Goal: Information Seeking & Learning: Learn about a topic

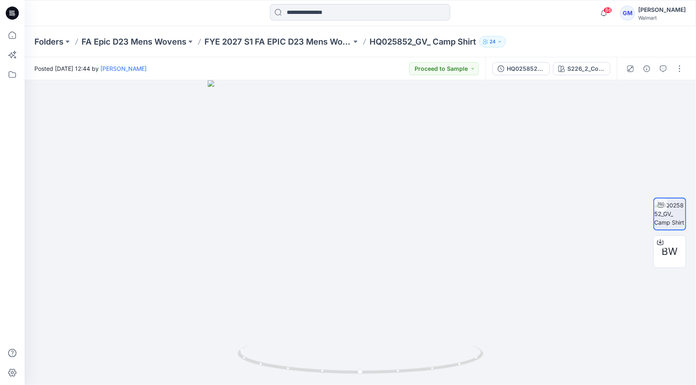
click at [285, 7] on input at bounding box center [360, 12] width 180 height 16
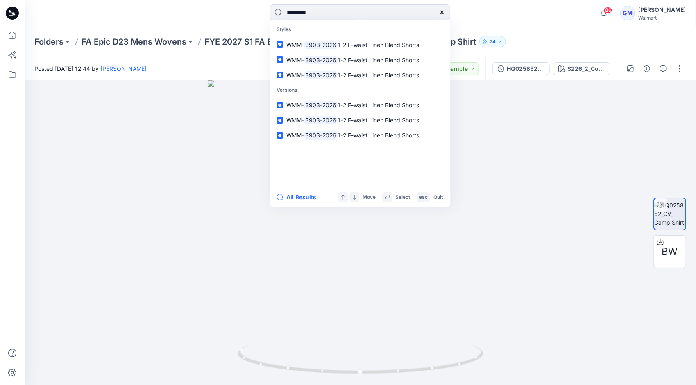
type input "*********"
click at [305, 196] on button "All Results" at bounding box center [298, 197] width 45 height 10
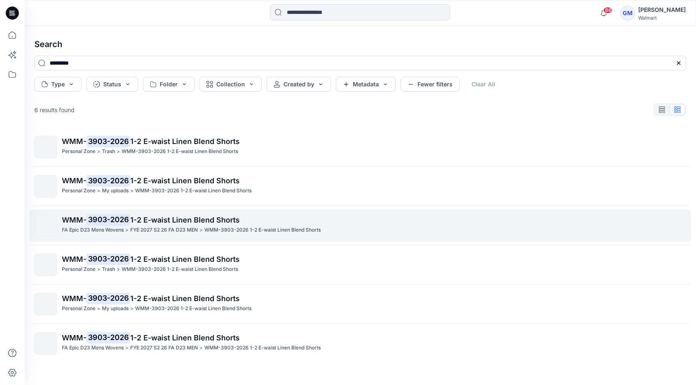
click at [156, 238] on link "WMM- 3903-2026 1-2 E-waist Linen Blend Shorts FA Epic D23 Mens Wovens > FYE 202…" at bounding box center [359, 226] width 661 height 32
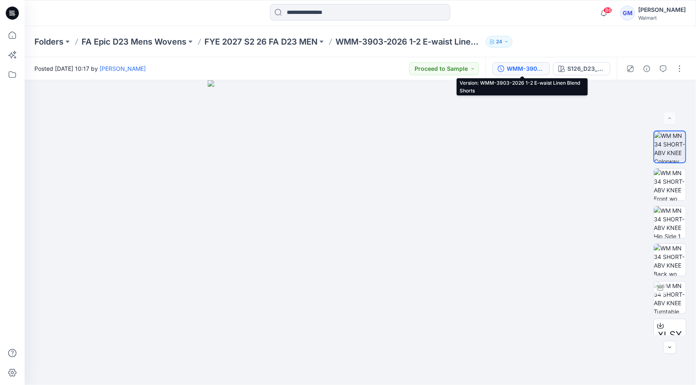
click at [509, 70] on div "WMM-3903-2026 1-2 E-waist Linen Blend Shorts" at bounding box center [526, 68] width 38 height 9
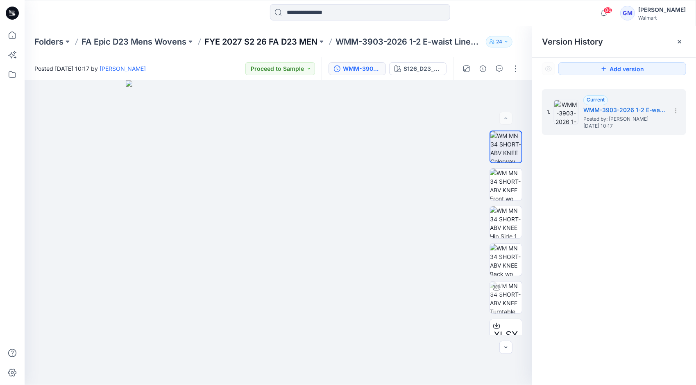
click at [294, 42] on p "FYE 2027 S2 26 FA D23 MEN" at bounding box center [260, 41] width 113 height 11
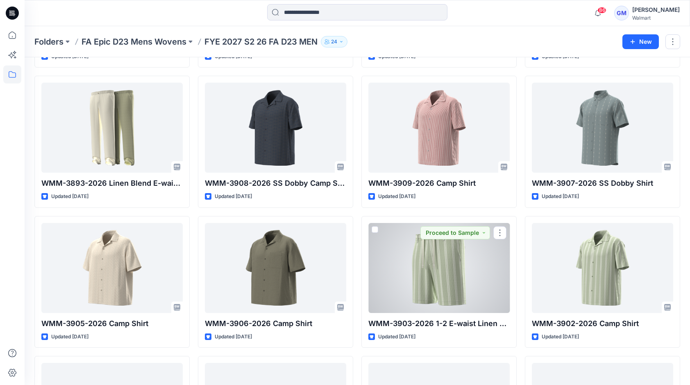
scroll to position [741, 0]
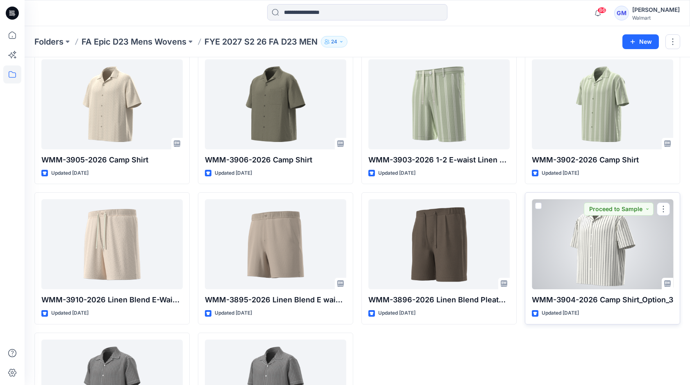
click at [578, 267] on div at bounding box center [601, 244] width 141 height 90
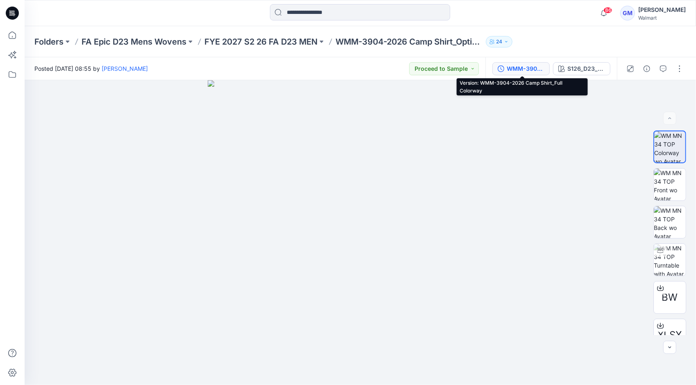
click at [529, 70] on div "WMM-3904-2026 Camp Shirt_Full Colorway" at bounding box center [526, 68] width 38 height 9
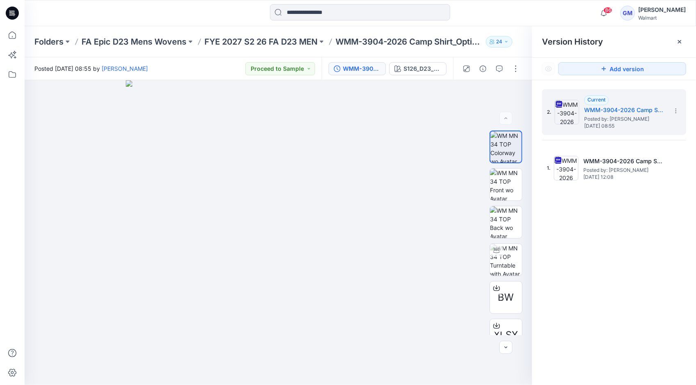
click at [265, 48] on div "Folders FA Epic D23 Mens Wovens FYE 2027 S2 26 FA D23 MEN WMM-3904-2026 Camp Sh…" at bounding box center [360, 41] width 671 height 31
click at [266, 44] on p "FYE 2027 S2 26 FA D23 MEN" at bounding box center [260, 41] width 113 height 11
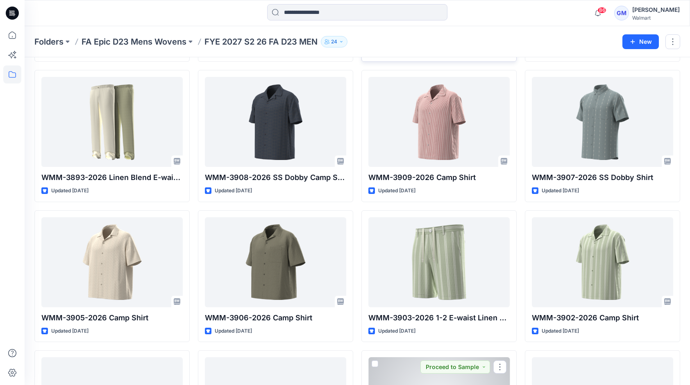
scroll to position [582, 0]
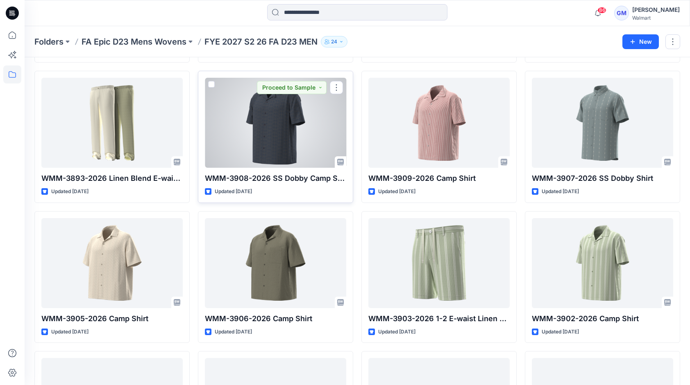
click at [261, 133] on div at bounding box center [275, 123] width 141 height 90
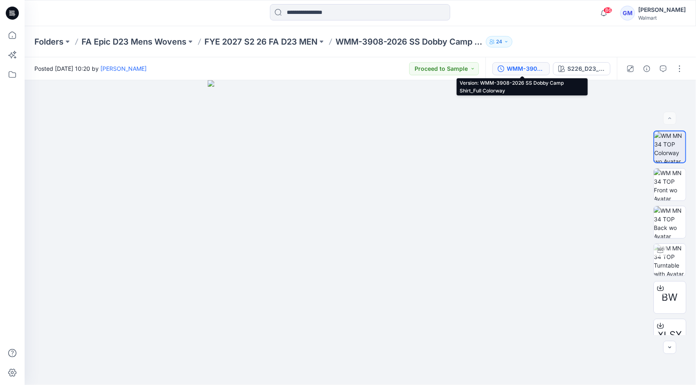
click at [519, 74] on button "WMM-3908-2026 SS Dobby Camp Shirt_Full Colorway" at bounding box center [520, 68] width 57 height 13
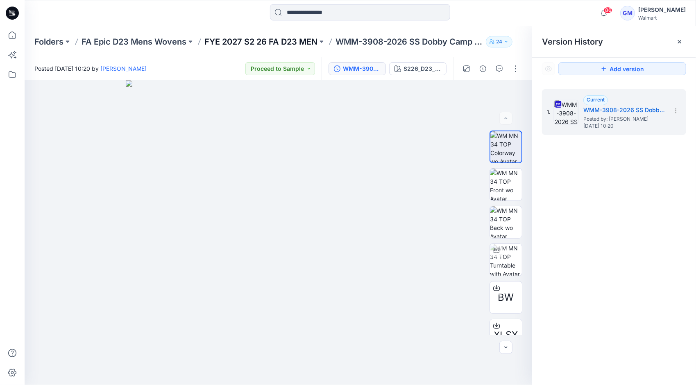
click at [261, 38] on p "FYE 2027 S2 26 FA D23 MEN" at bounding box center [260, 41] width 113 height 11
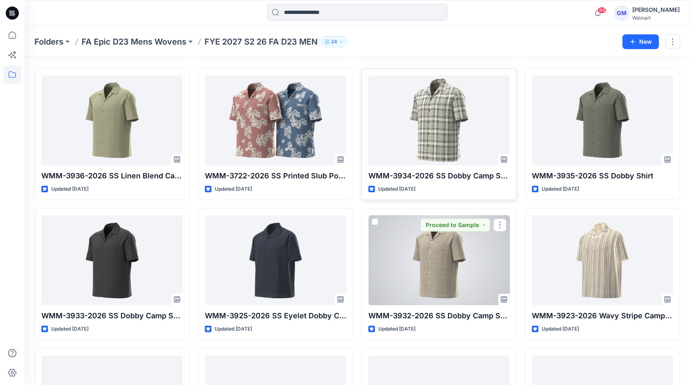
scroll to position [246, 0]
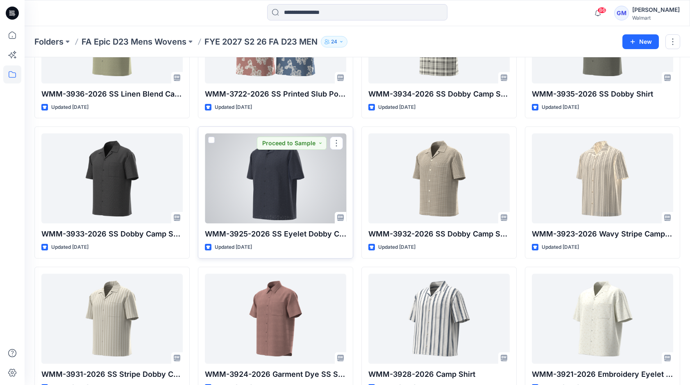
click at [275, 212] on div at bounding box center [275, 178] width 141 height 90
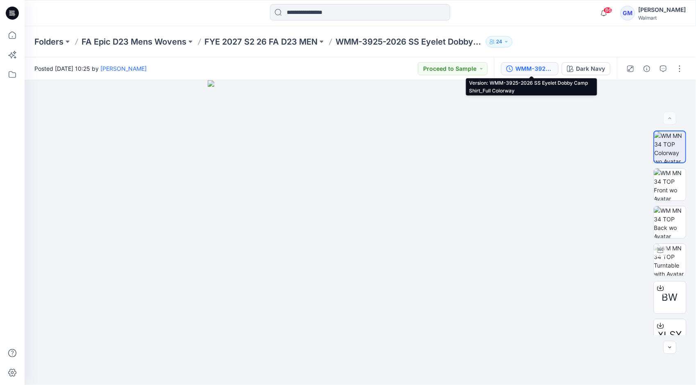
click at [530, 62] on button "WMM-3925-2026 SS Eyelet Dobby Camp Shirt_Full Colorway" at bounding box center [529, 68] width 57 height 13
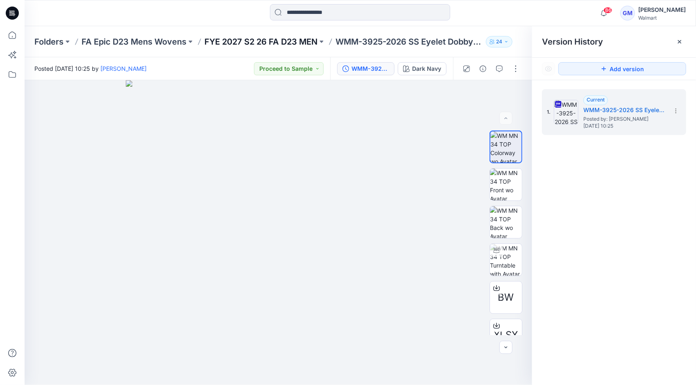
click at [290, 38] on p "FYE 2027 S2 26 FA D23 MEN" at bounding box center [260, 41] width 113 height 11
